Goal: Task Accomplishment & Management: Use online tool/utility

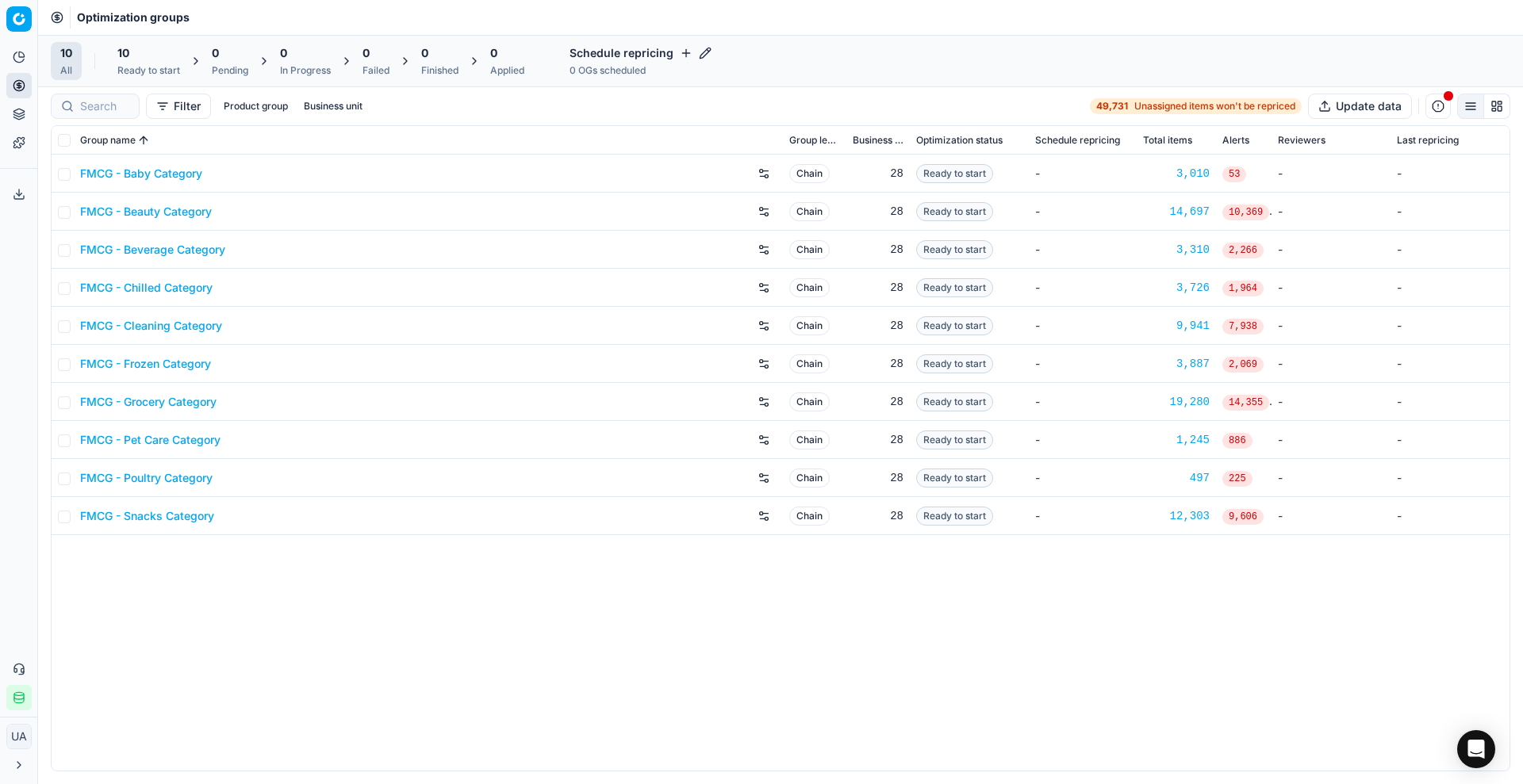
click at [124, 58] on span "10" at bounding box center [123, 53] width 12 height 16
click at [218, 56] on button "Start All" at bounding box center [217, 61] width 62 height 26
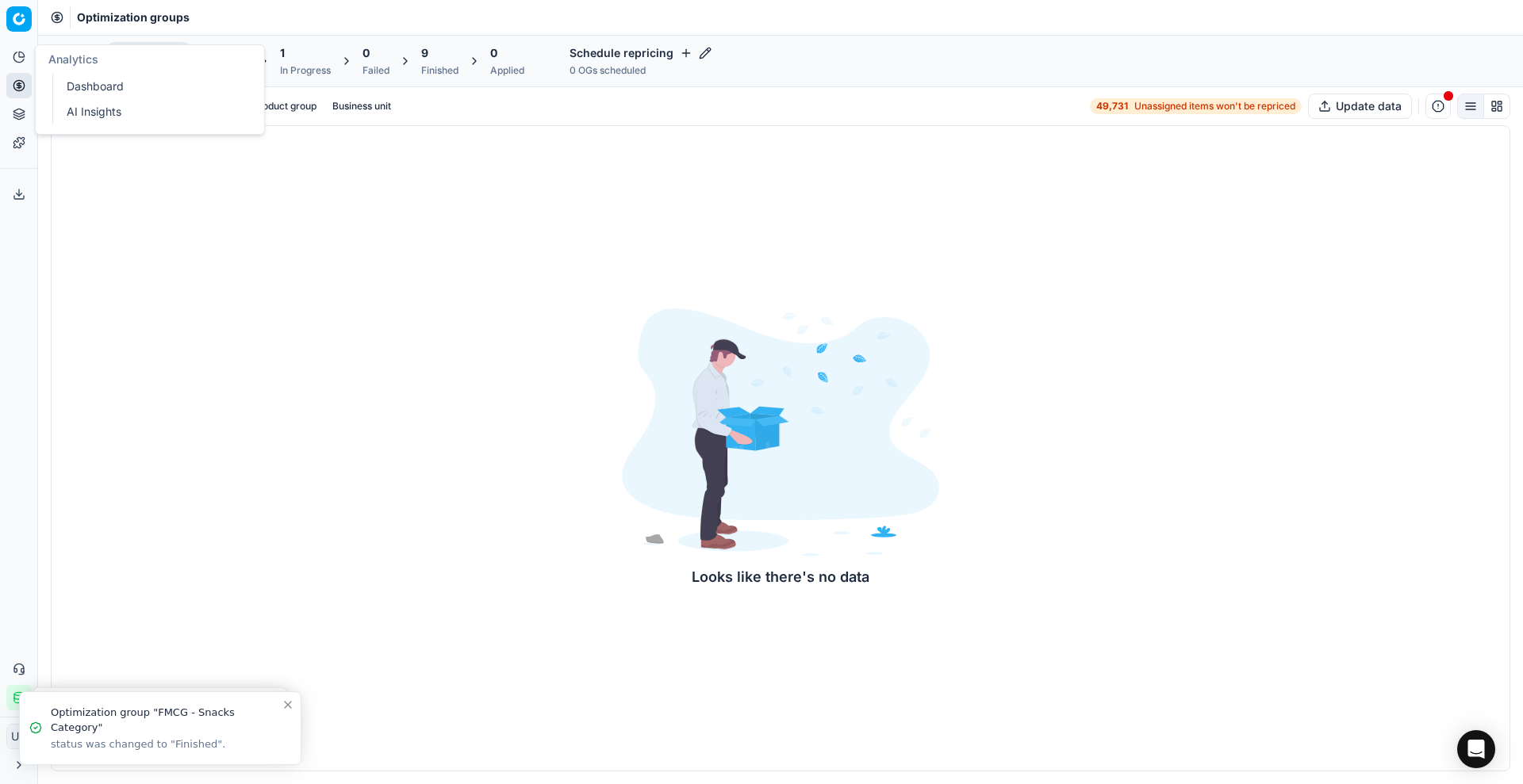
click at [80, 75] on link "Dashboard" at bounding box center [152, 86] width 185 height 22
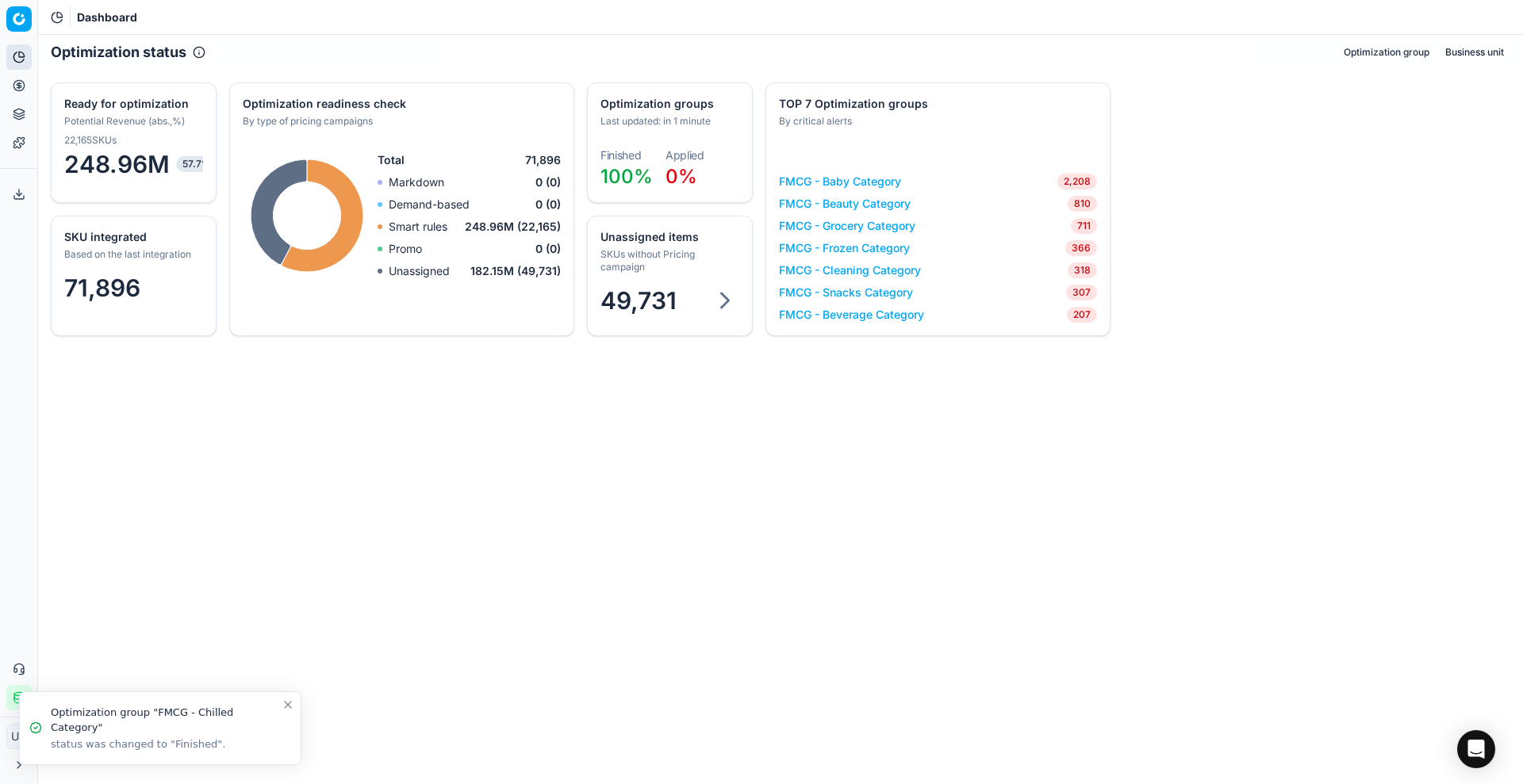
click at [689, 254] on div "SKUs without Pricing campaign" at bounding box center [668, 261] width 135 height 26
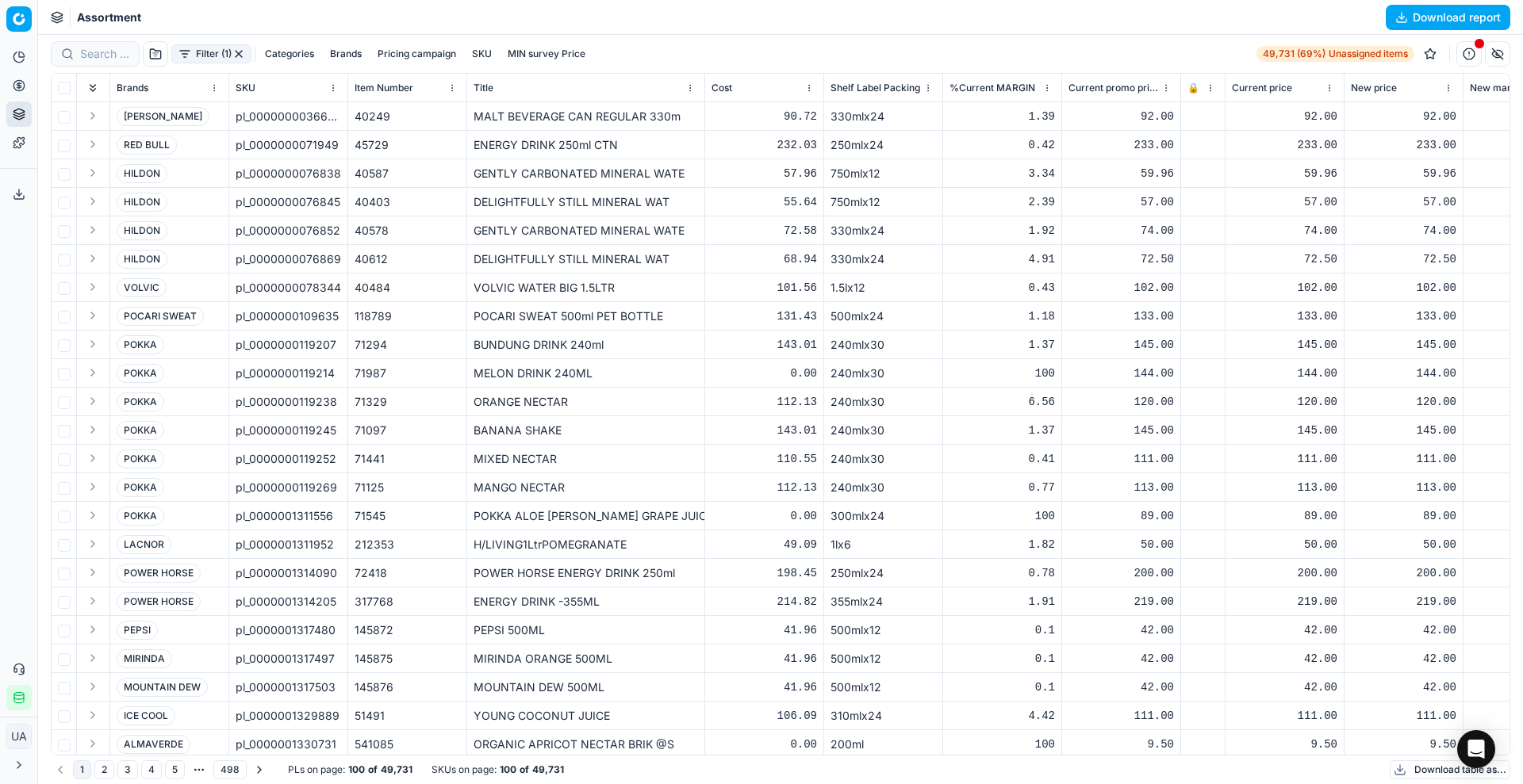
click at [1429, 764] on button "Download table as..." at bounding box center [1450, 769] width 120 height 19
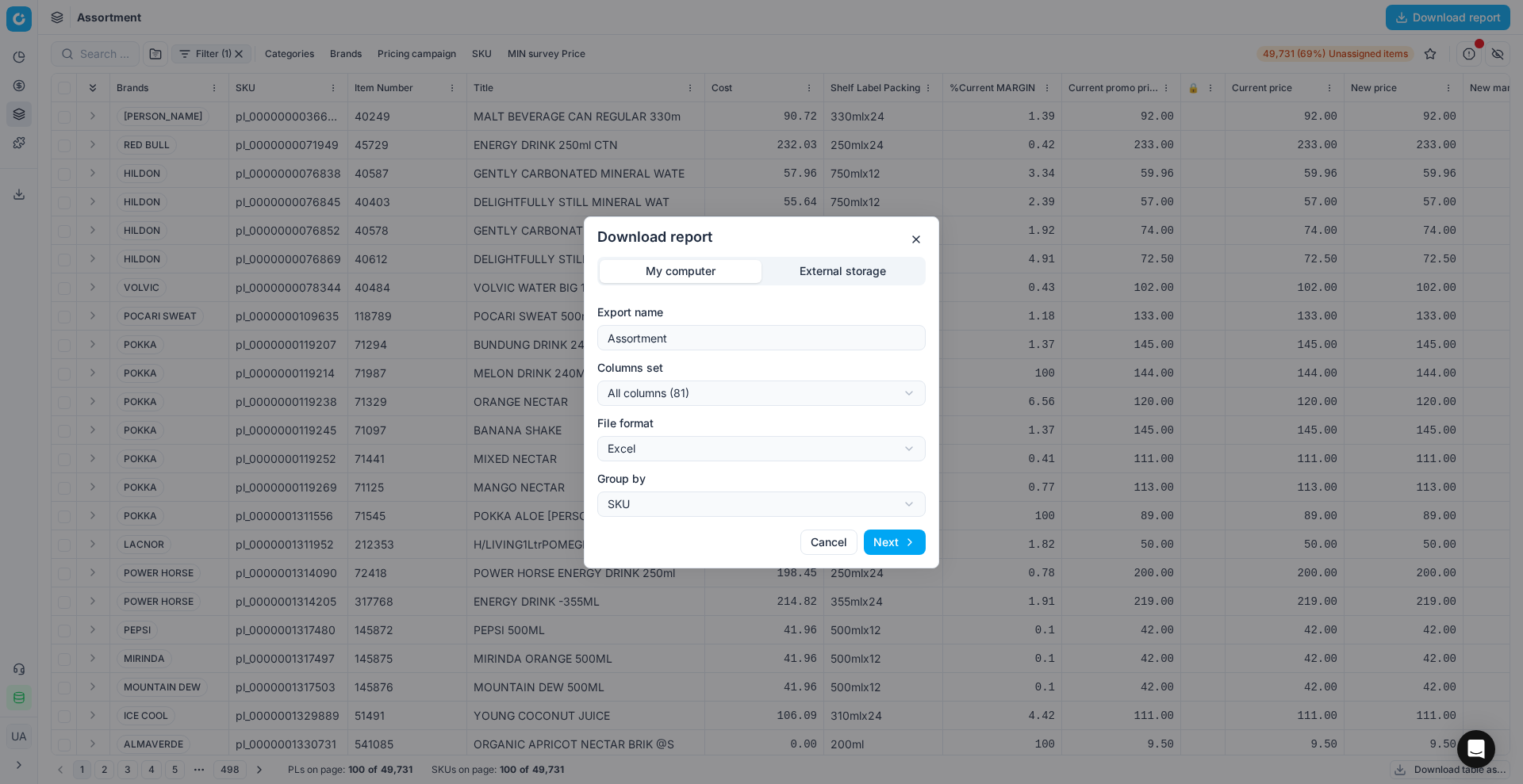
click at [897, 542] on button "Next" at bounding box center [895, 543] width 62 height 26
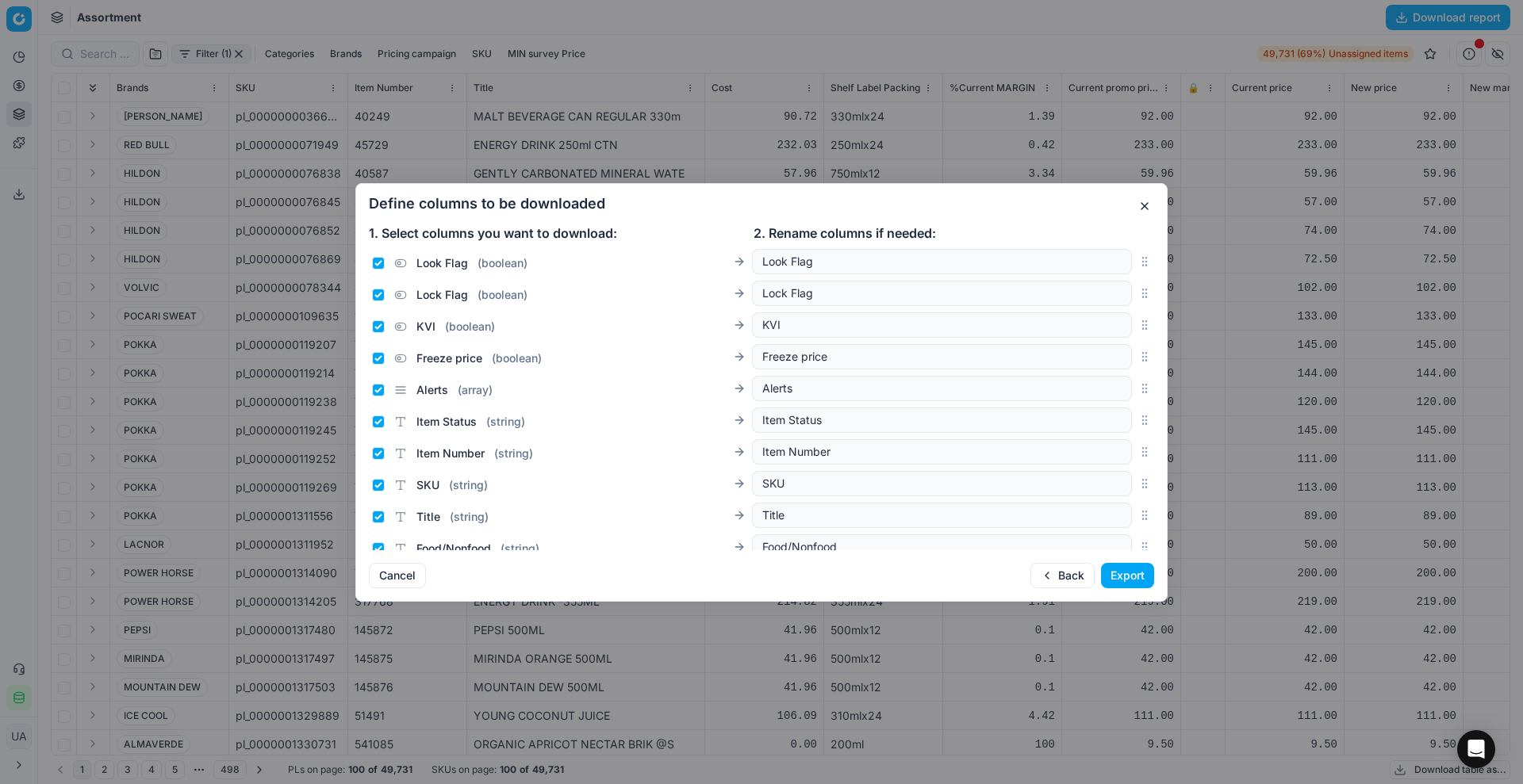
click at [1132, 561] on div "Define columns to be downloaded 1. Select columns you want to download: 2. Rena…" at bounding box center [762, 393] width 813 height 419
click at [1123, 575] on button "Export" at bounding box center [1128, 576] width 53 height 26
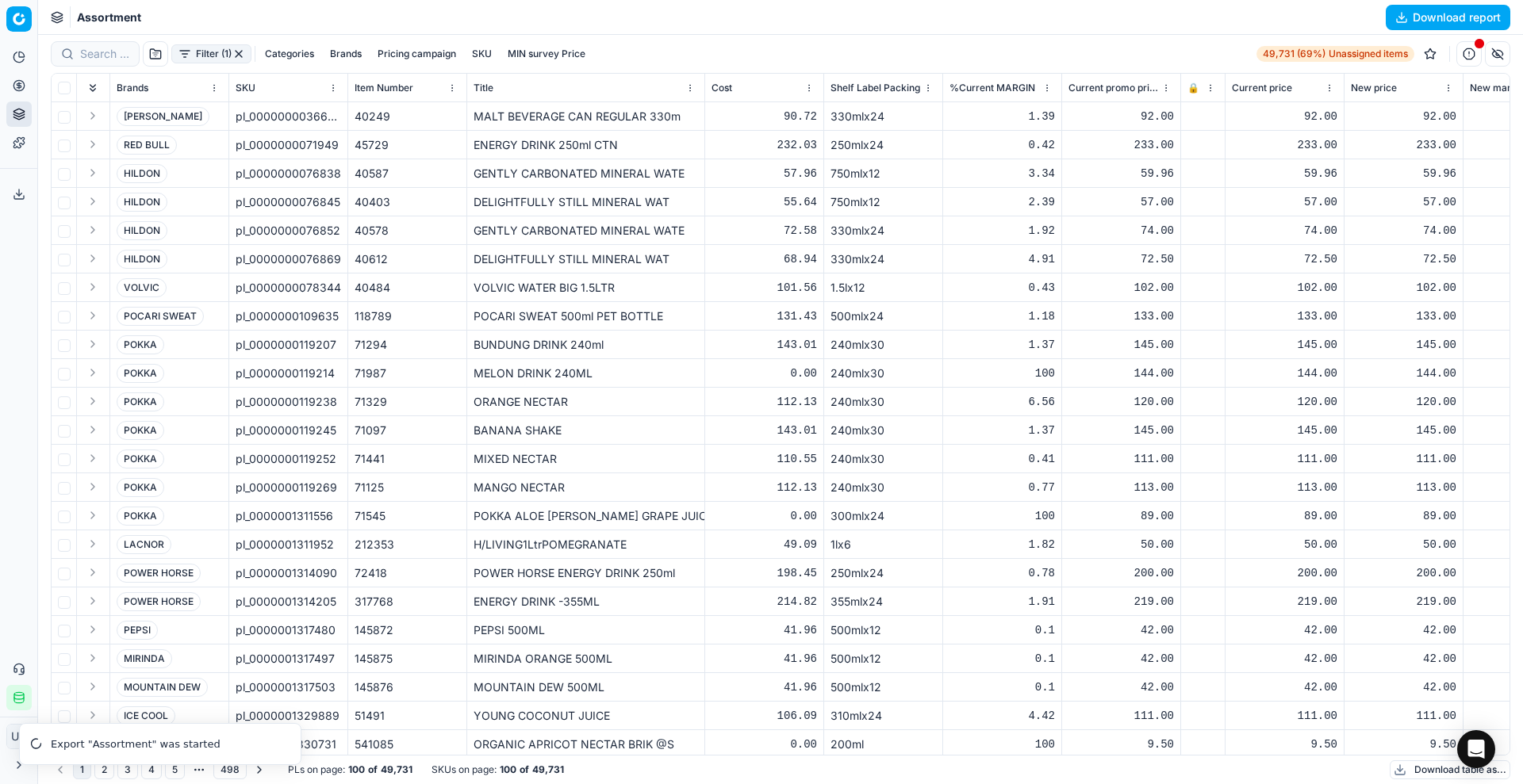
click at [6, 183] on button "Export service" at bounding box center [19, 195] width 26 height 26
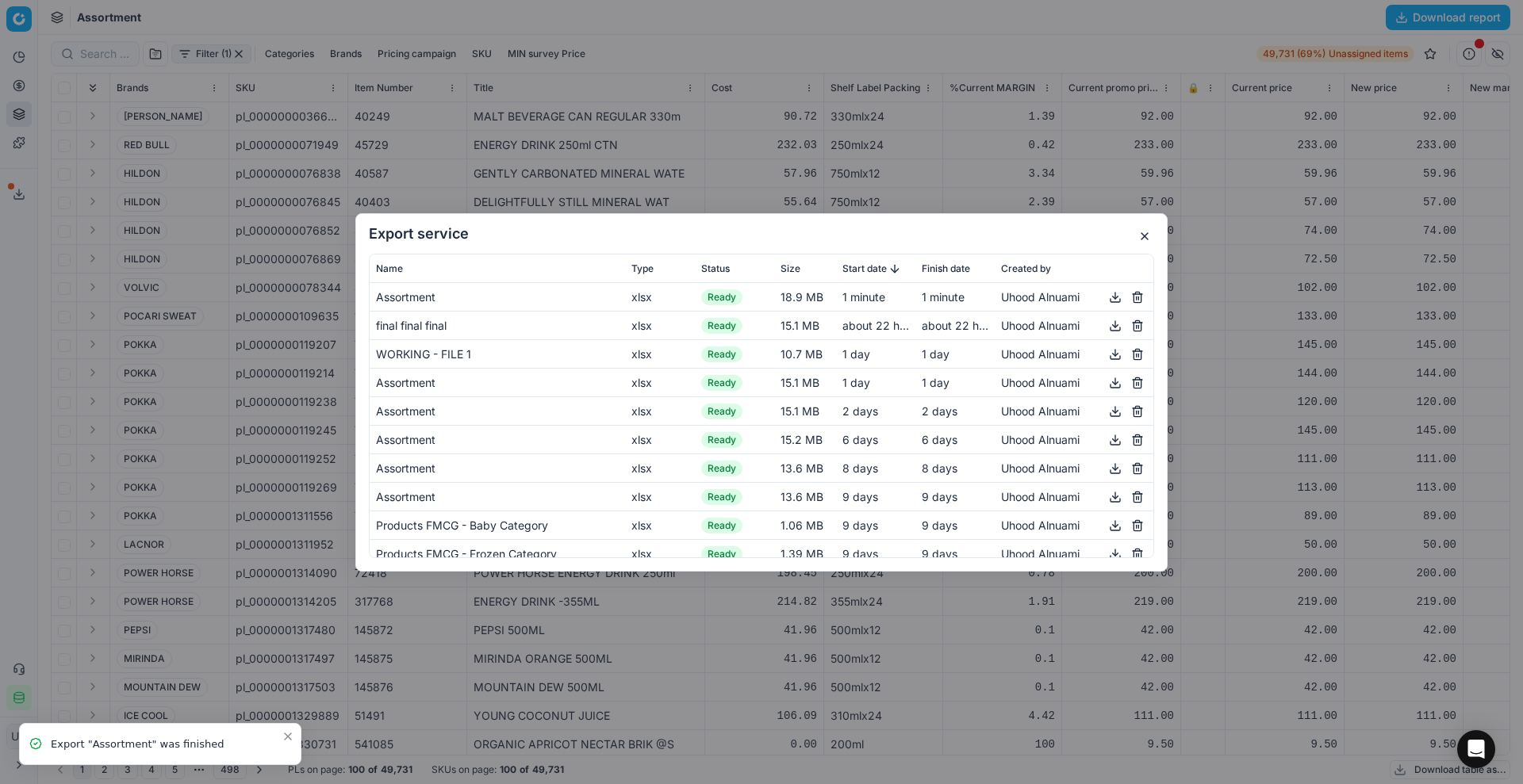
click at [1106, 295] on button "button" at bounding box center [1115, 296] width 19 height 19
click at [1063, 243] on div "Export service Name Type Status Size Start date Finish date Created by Assortme…" at bounding box center [762, 392] width 813 height 358
click at [1107, 300] on button "button" at bounding box center [1115, 296] width 19 height 19
